Goal: Task Accomplishment & Management: Use online tool/utility

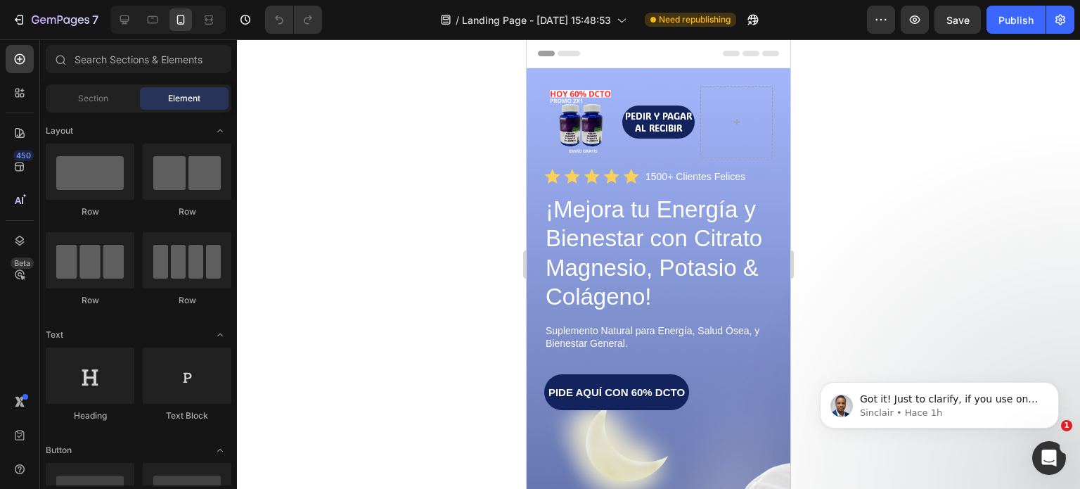
click at [546, 53] on icon at bounding box center [543, 54] width 10 height 10
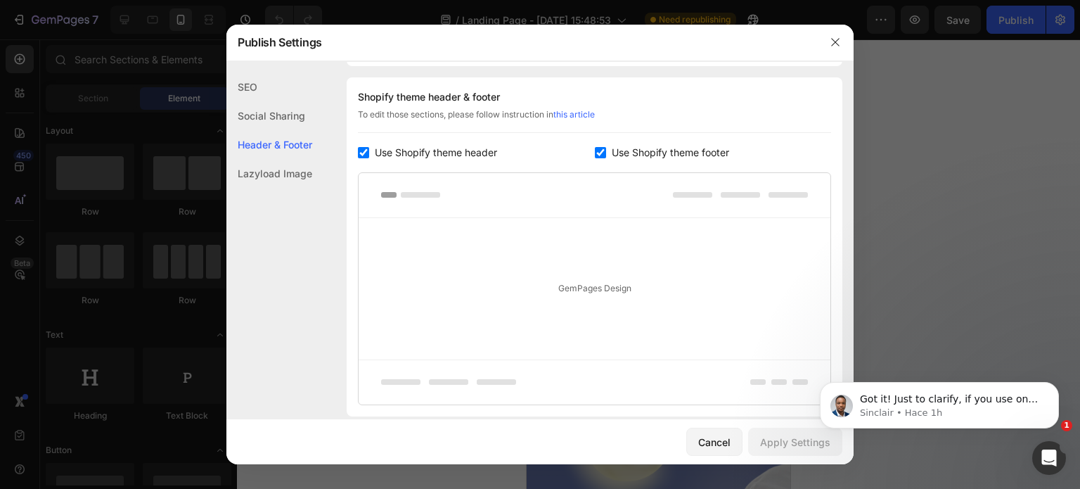
scroll to position [658, 0]
click at [366, 147] on input "checkbox" at bounding box center [363, 151] width 11 height 11
checkbox input "false"
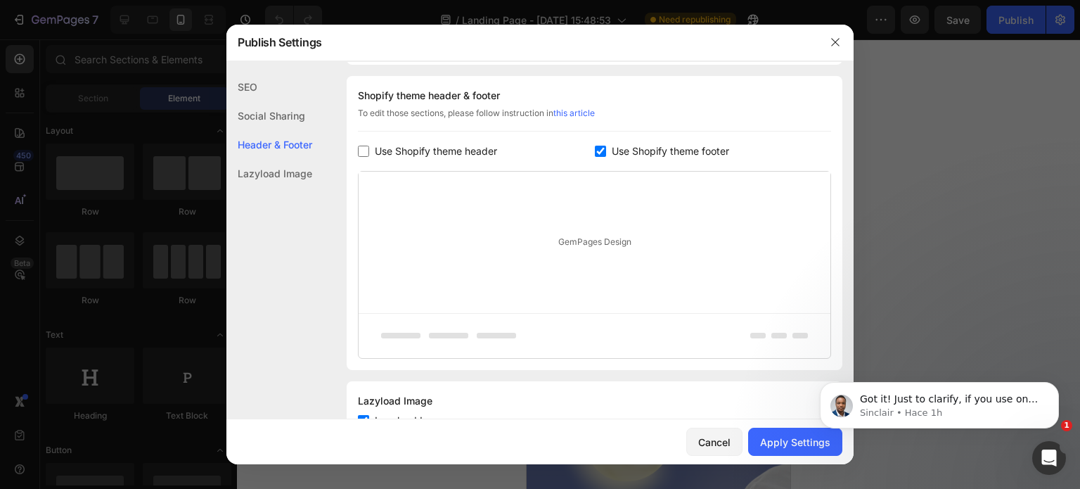
click at [595, 146] on input "checkbox" at bounding box center [600, 151] width 11 height 11
checkbox input "false"
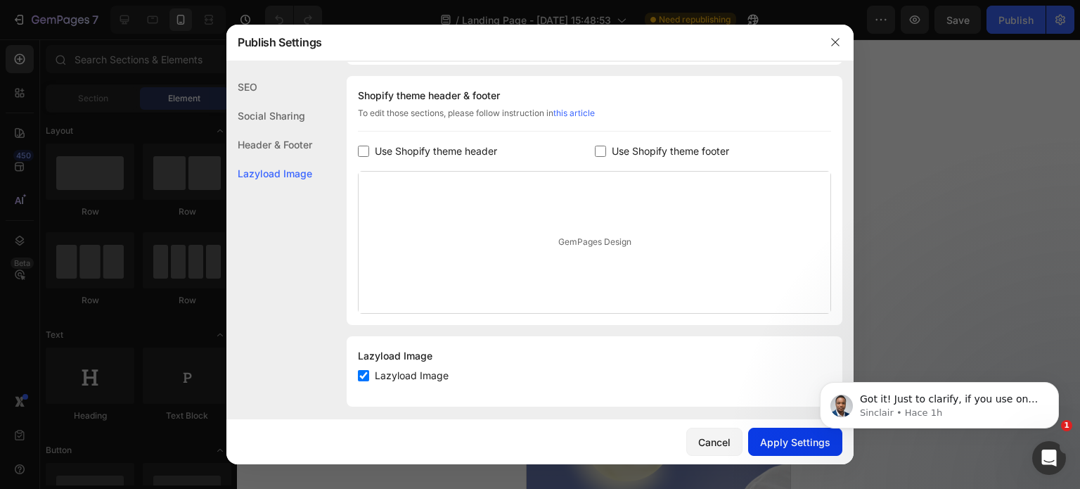
click at [792, 441] on div "Apply Settings" at bounding box center [795, 442] width 70 height 15
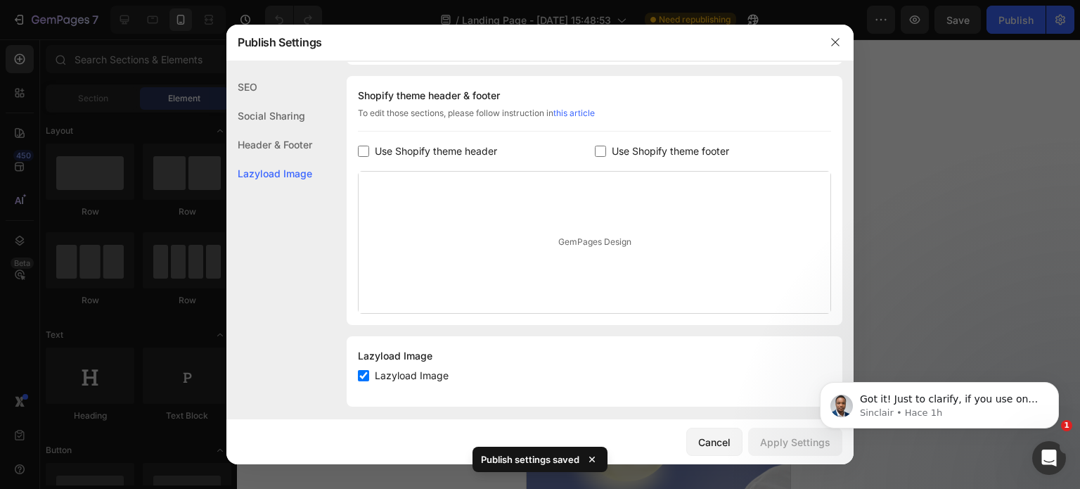
click at [837, 40] on icon "button" at bounding box center [835, 42] width 11 height 11
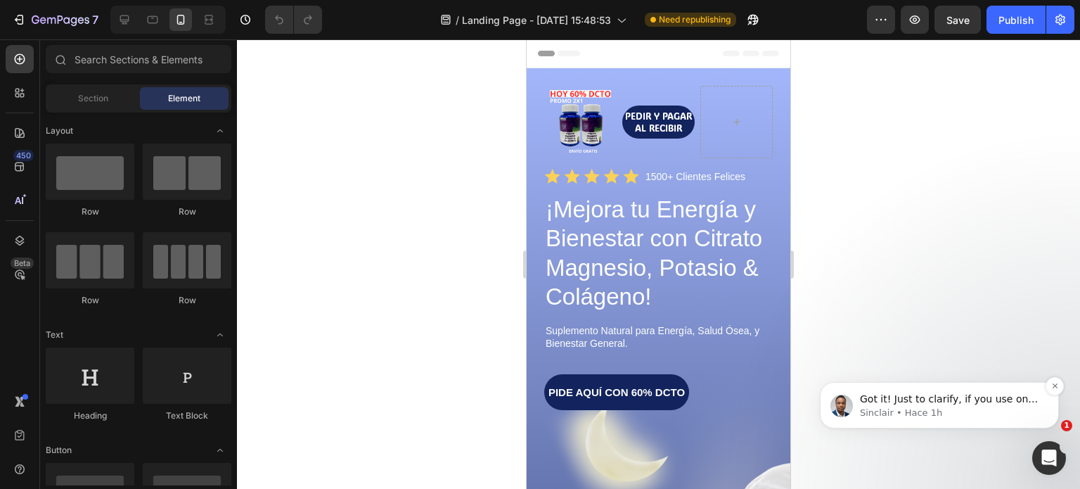
click at [989, 401] on p "Got it! Just to clarify, if you use one of our templates, you’ll need to custom…" at bounding box center [950, 399] width 181 height 14
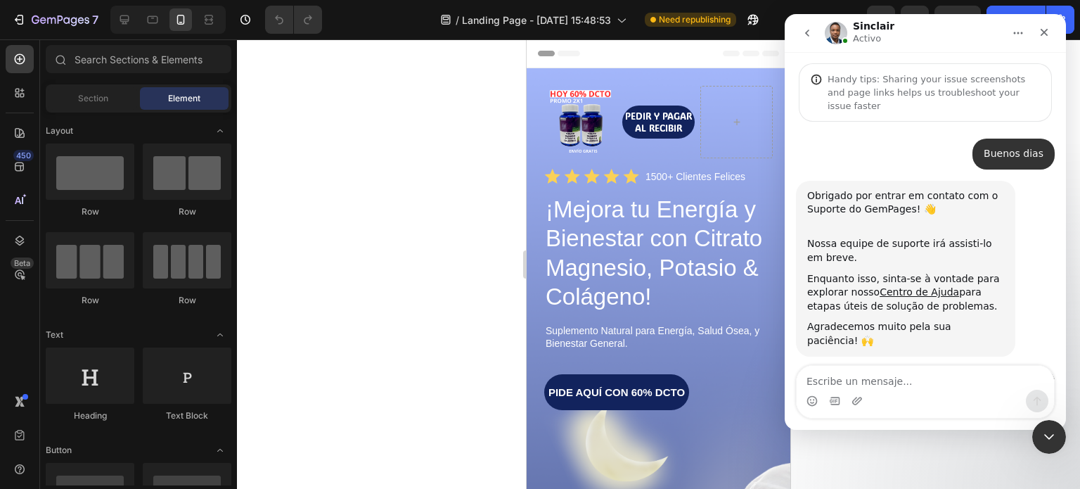
scroll to position [72, 0]
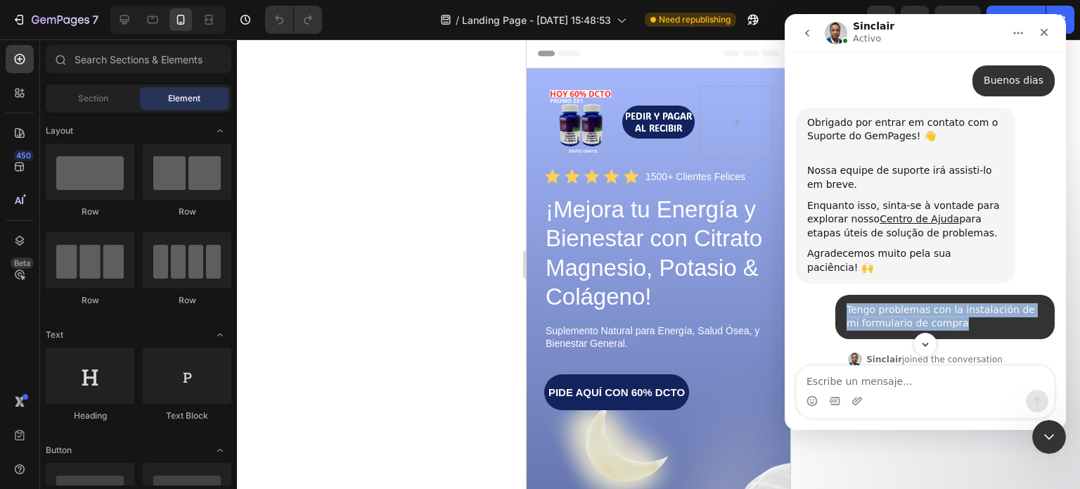
drag, startPoint x: 841, startPoint y: 280, endPoint x: 945, endPoint y: 299, distance: 105.8
click at [945, 303] on div "Tengo problemas con la instalación de mi formulario de compra" at bounding box center [945, 316] width 197 height 27
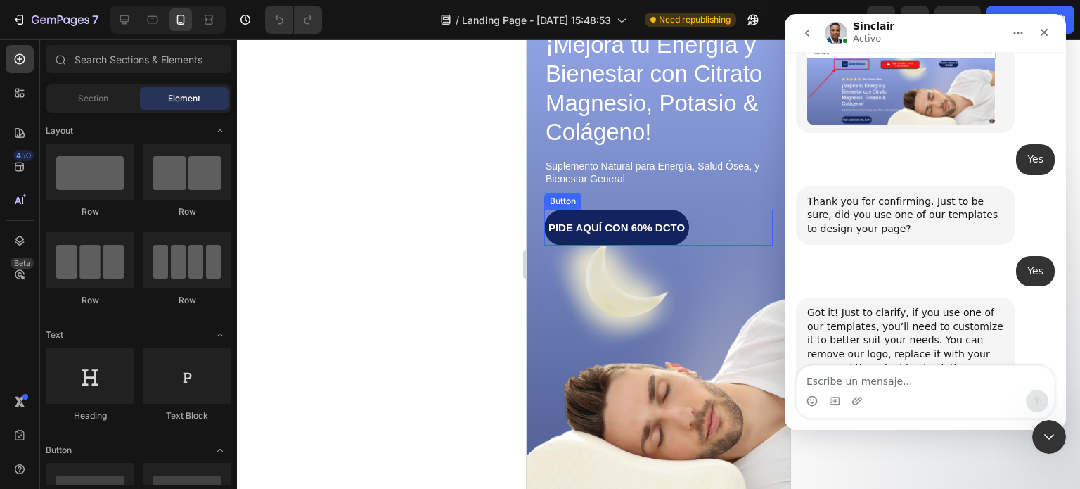
scroll to position [0, 0]
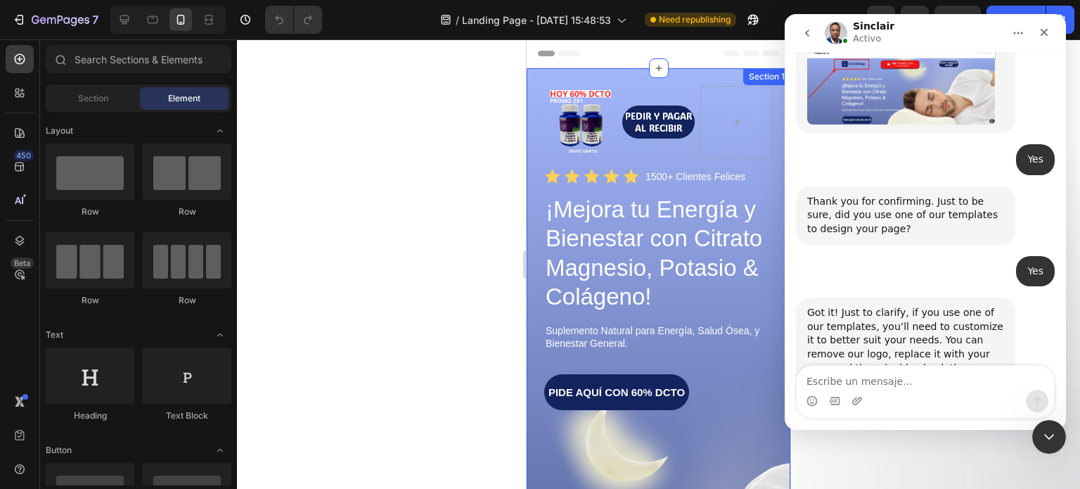
click at [595, 72] on div "Image PEDIR Y PAGAR AL RECIBIR Button Row Icon Icon Icon Icon Icon Icon List 15…" at bounding box center [659, 440] width 264 height 745
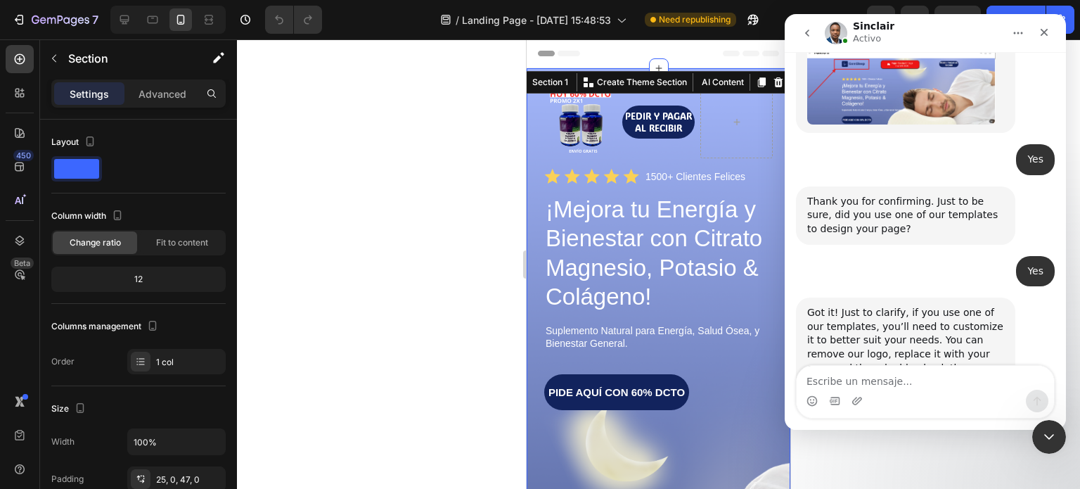
click at [489, 129] on div at bounding box center [658, 263] width 843 height 449
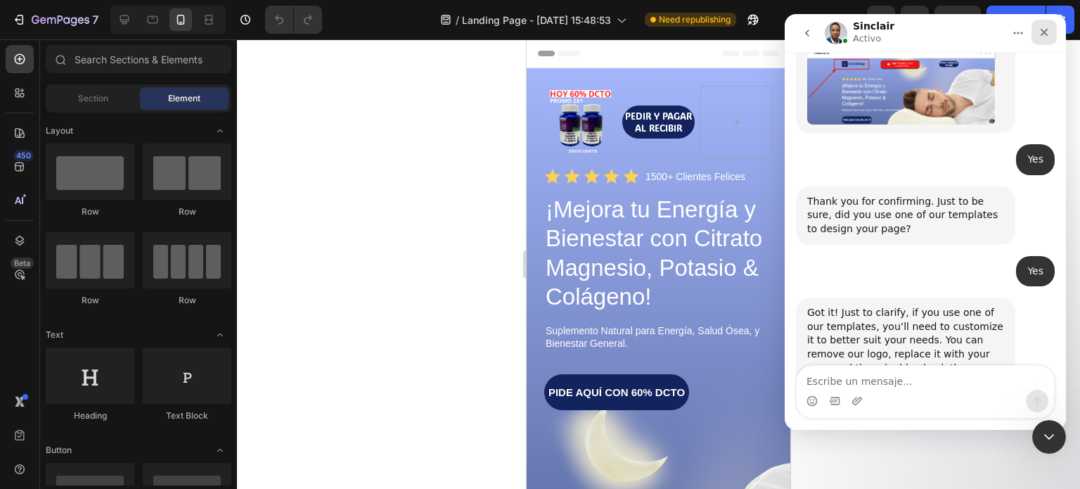
click at [1039, 36] on icon "Cerrar" at bounding box center [1044, 32] width 11 height 11
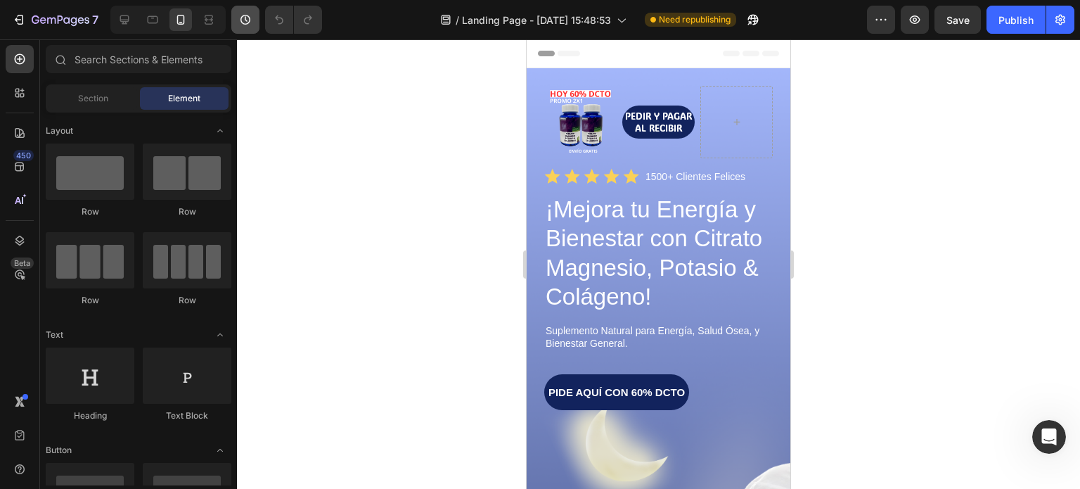
scroll to position [1168, 0]
click at [131, 17] on div at bounding box center [124, 19] width 23 height 23
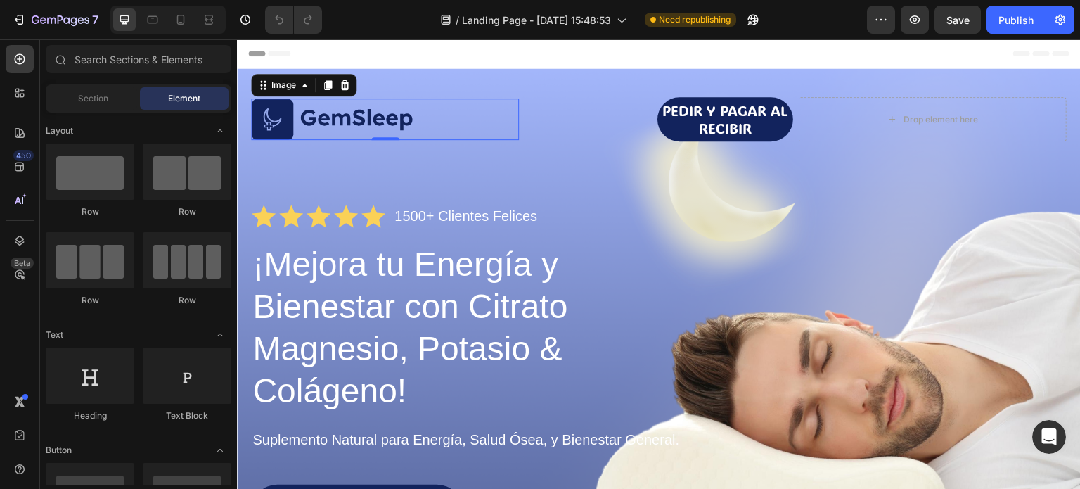
click at [366, 114] on img at bounding box center [332, 119] width 162 height 42
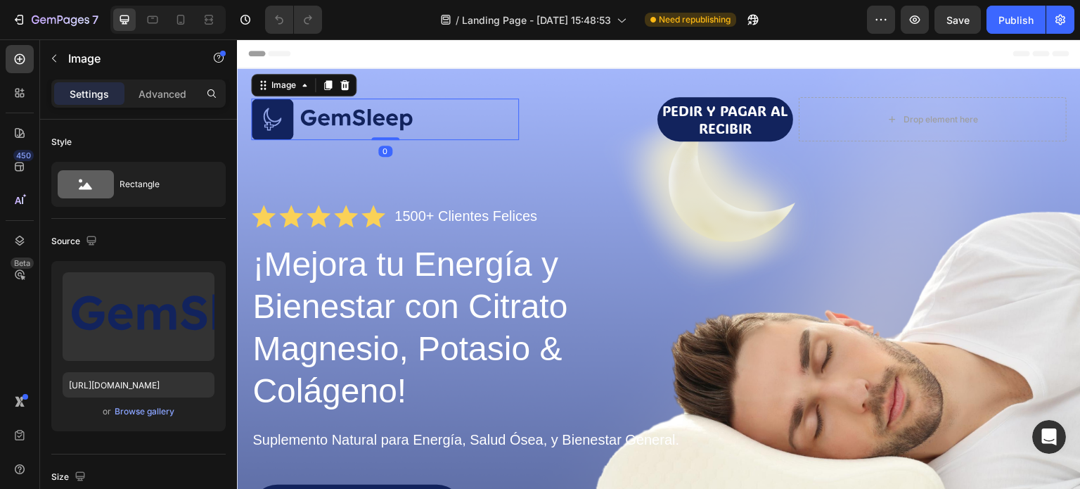
click at [346, 81] on icon at bounding box center [344, 84] width 11 height 11
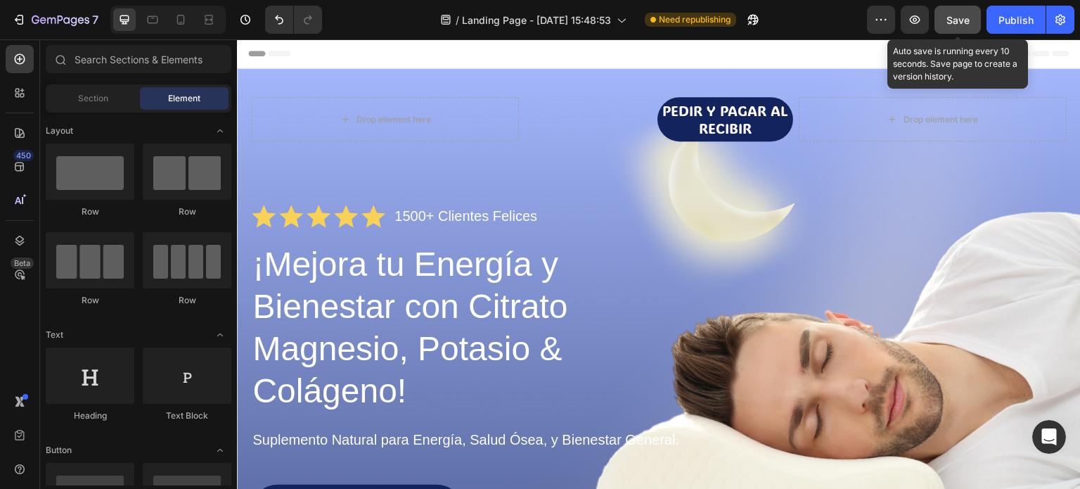
click at [958, 23] on span "Save" at bounding box center [957, 20] width 23 height 12
